Goal: Transaction & Acquisition: Subscribe to service/newsletter

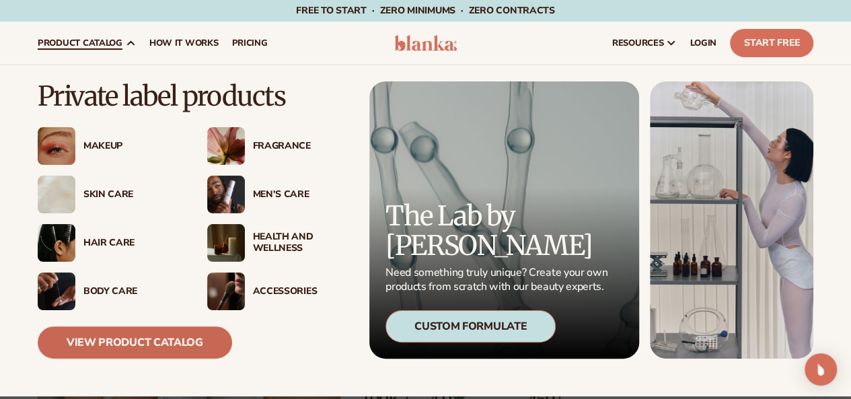
click at [172, 337] on link "View Product Catalog" at bounding box center [135, 342] width 194 height 32
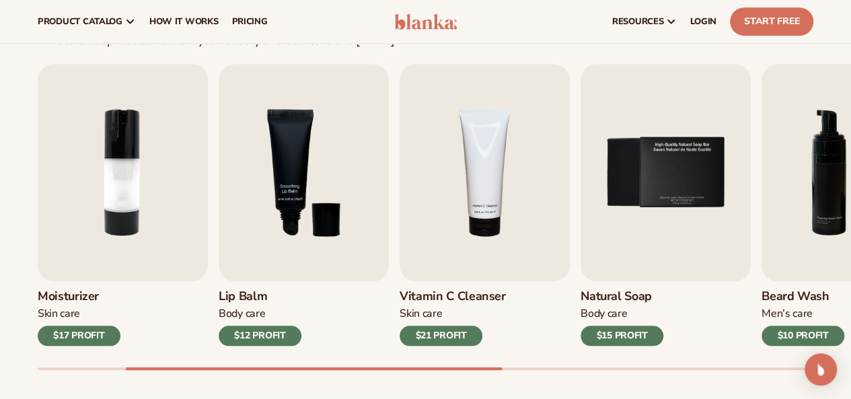
scroll to position [336, 0]
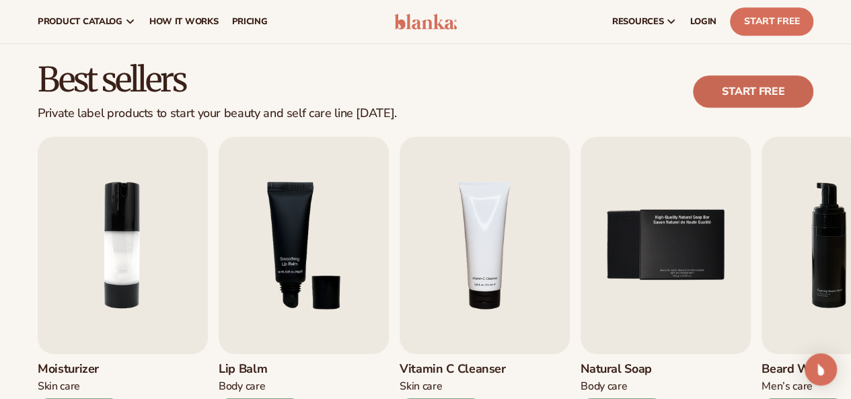
click at [731, 96] on link "Start free" at bounding box center [753, 91] width 120 height 32
